Goal: Transaction & Acquisition: Subscribe to service/newsletter

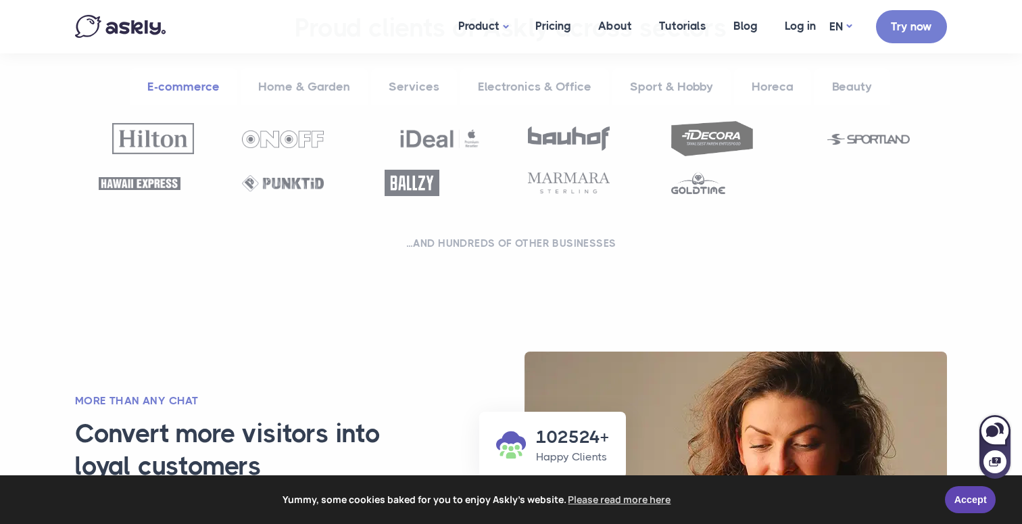
scroll to position [474, 0]
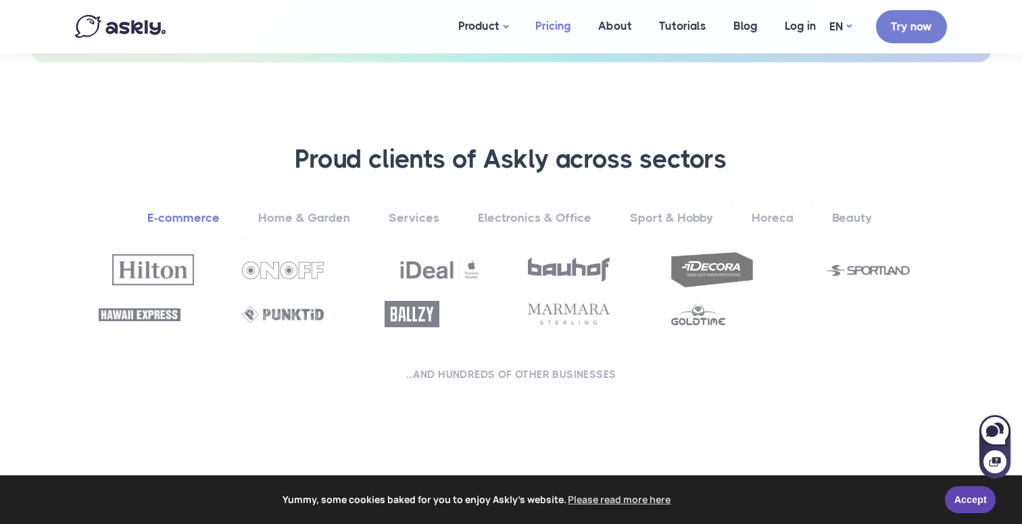
click at [553, 22] on link "Pricing" at bounding box center [553, 26] width 63 height 52
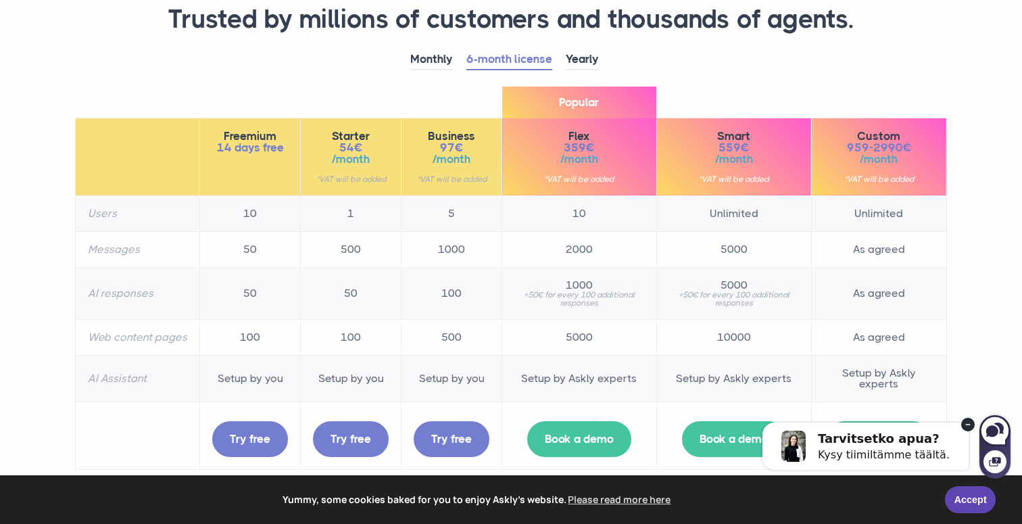
scroll to position [124, 0]
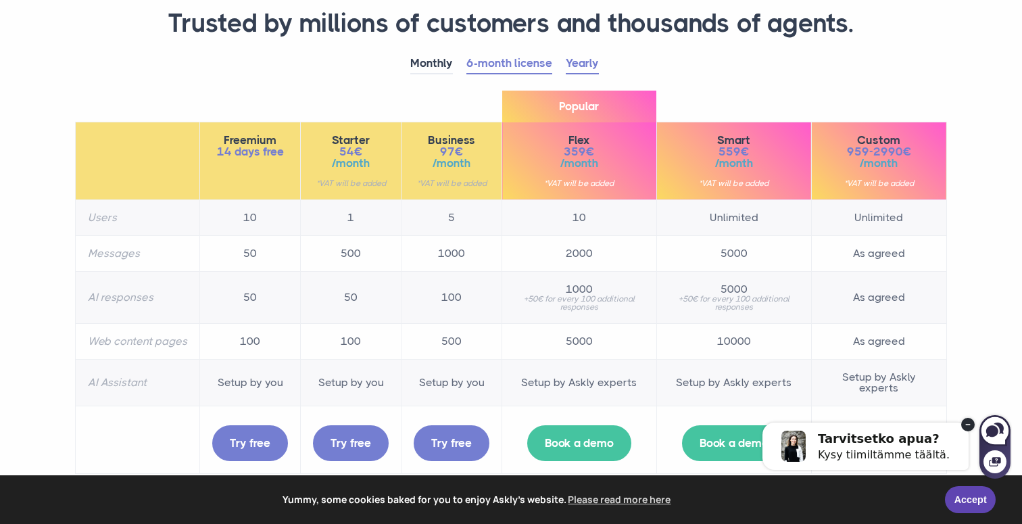
click at [588, 66] on link "Yearly" at bounding box center [582, 63] width 33 height 21
click at [531, 70] on link "6-month license" at bounding box center [510, 63] width 86 height 21
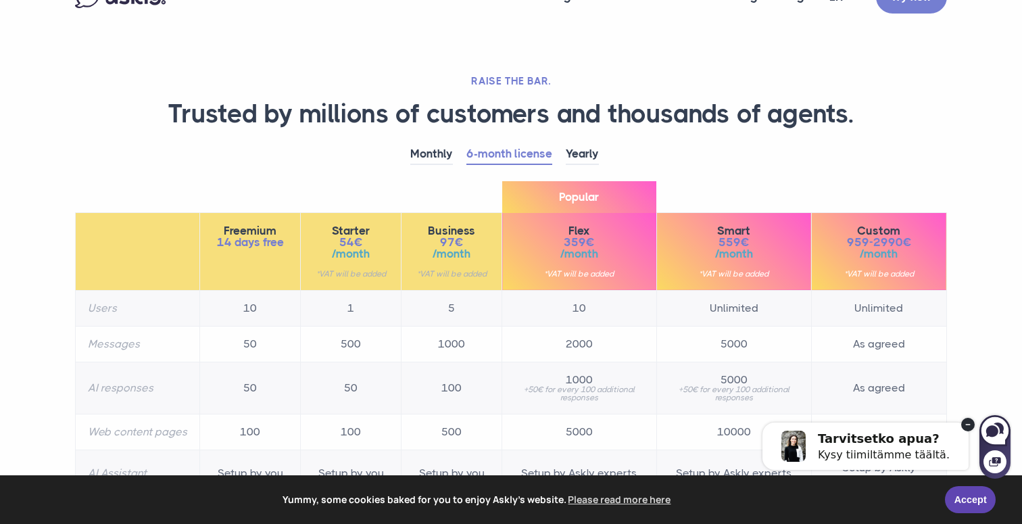
scroll to position [35, 0]
